Goal: Find specific page/section: Find specific page/section

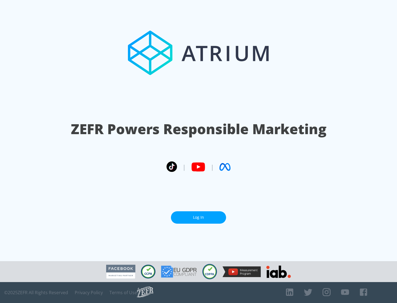
click at [198, 217] on link "Log In" at bounding box center [198, 217] width 55 height 12
